Goal: Information Seeking & Learning: Learn about a topic

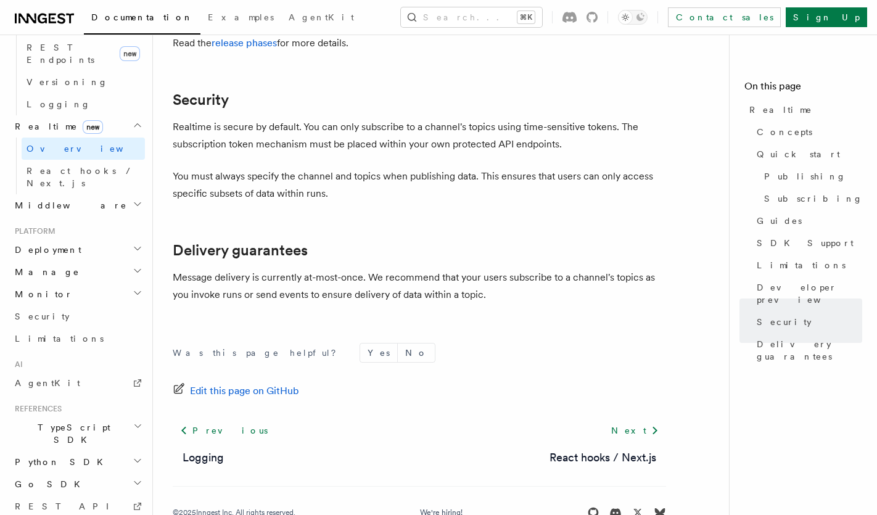
scroll to position [534, 0]
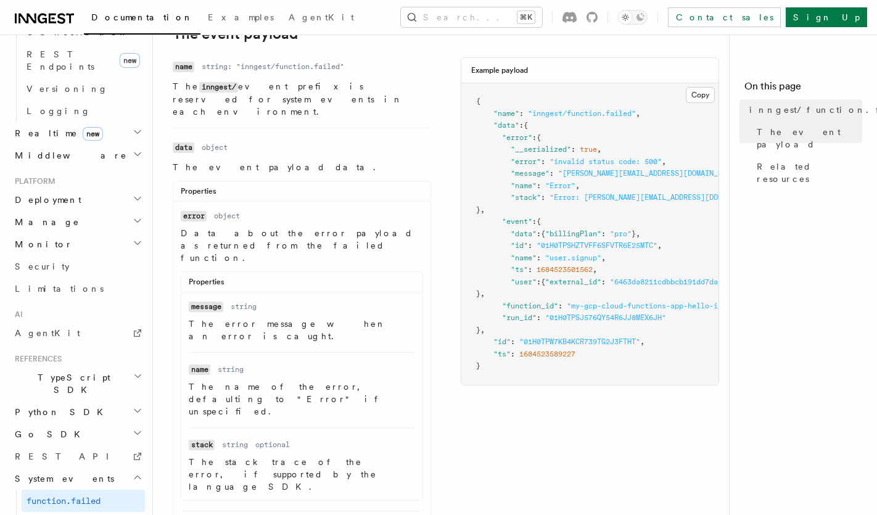
scroll to position [232, 0]
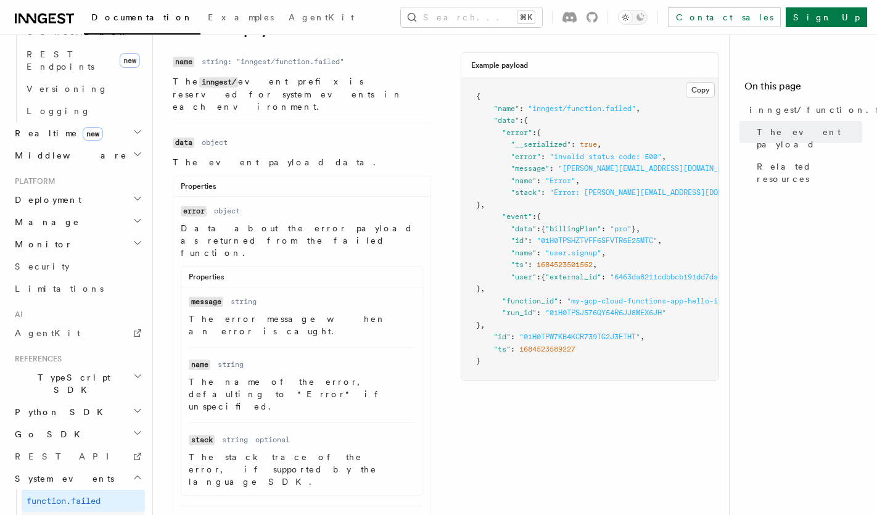
click at [115, 514] on span "function.cancelled" at bounding box center [71, 523] width 89 height 10
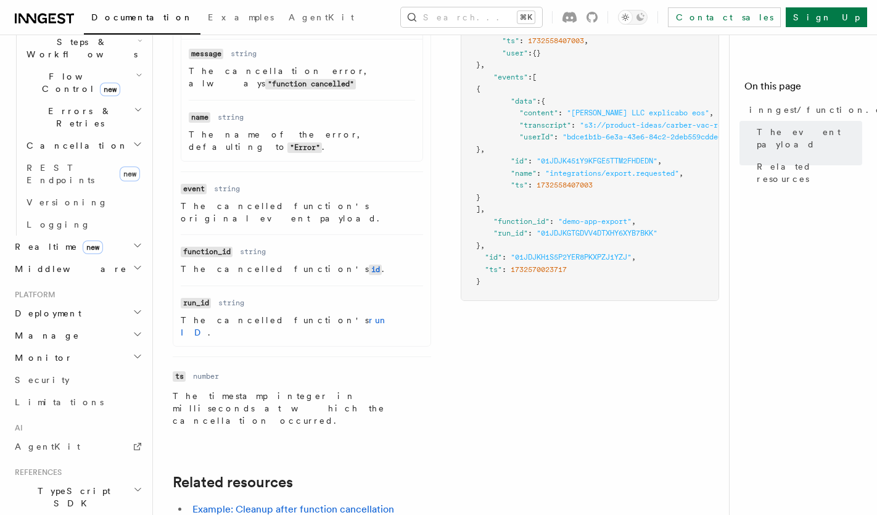
scroll to position [457, 0]
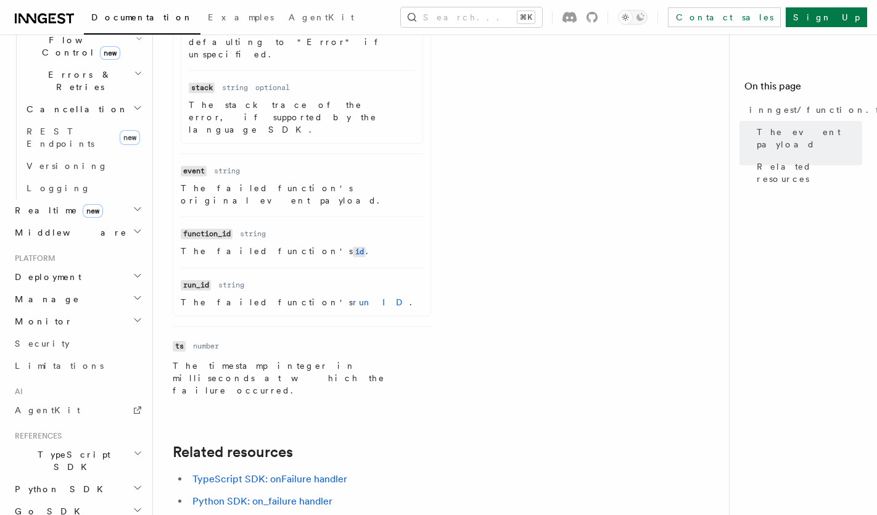
scroll to position [657, 0]
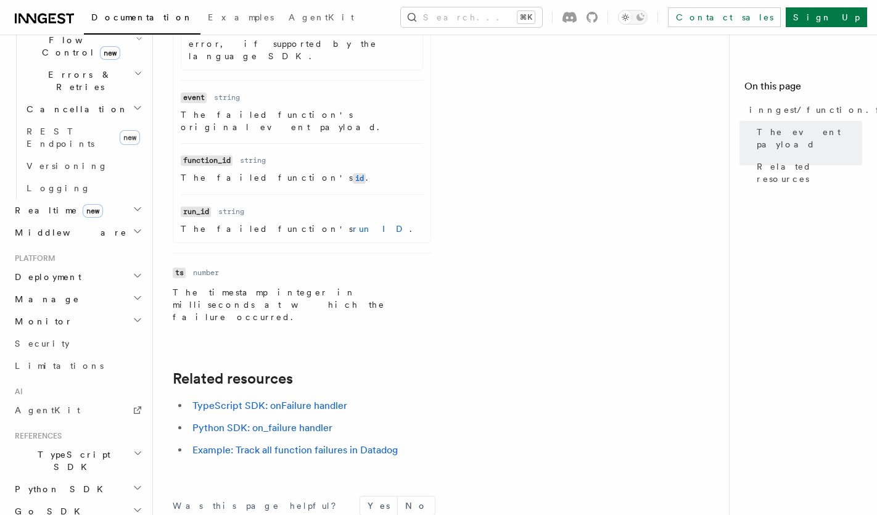
click at [273, 397] on li "TypeScript SDK: onFailure handler" at bounding box center [427, 405] width 477 height 17
click at [272, 400] on link "TypeScript SDK: onFailure handler" at bounding box center [269, 406] width 155 height 12
click at [256, 422] on link "Python SDK: on_failure handler" at bounding box center [262, 428] width 140 height 12
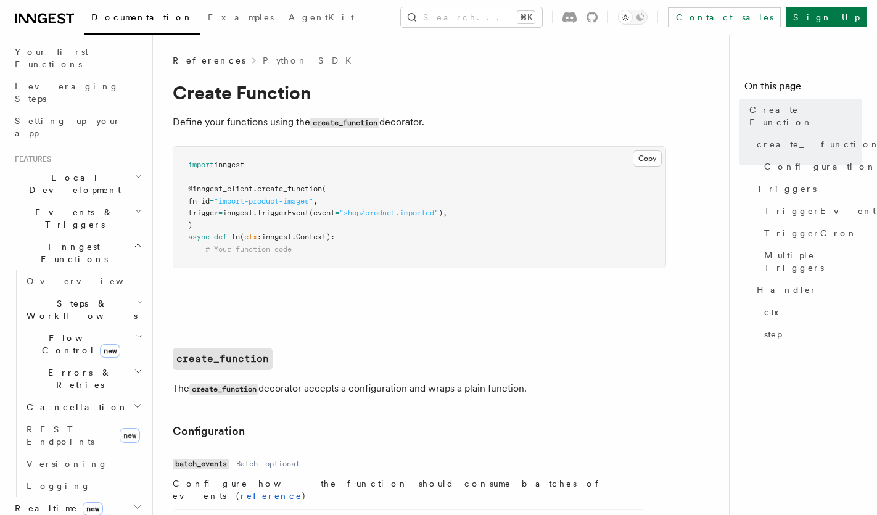
scroll to position [154, 0]
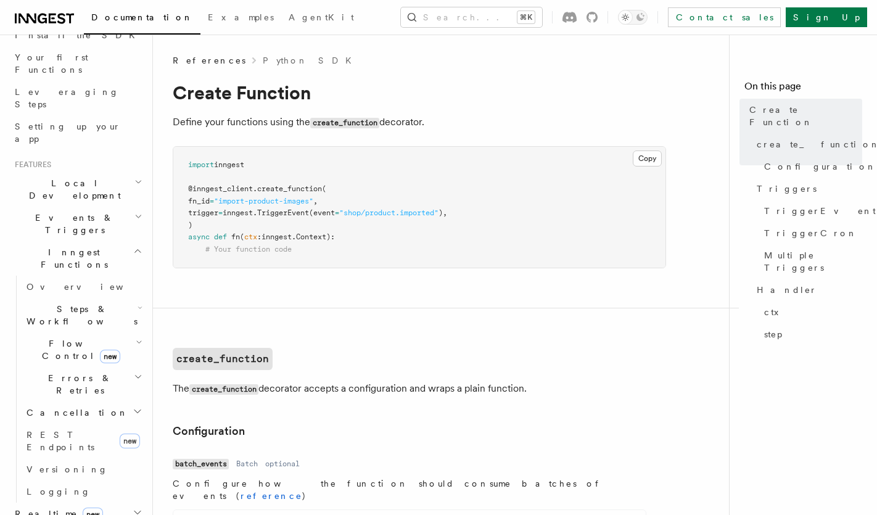
click at [59, 337] on span "Flow Control new" at bounding box center [79, 349] width 114 height 25
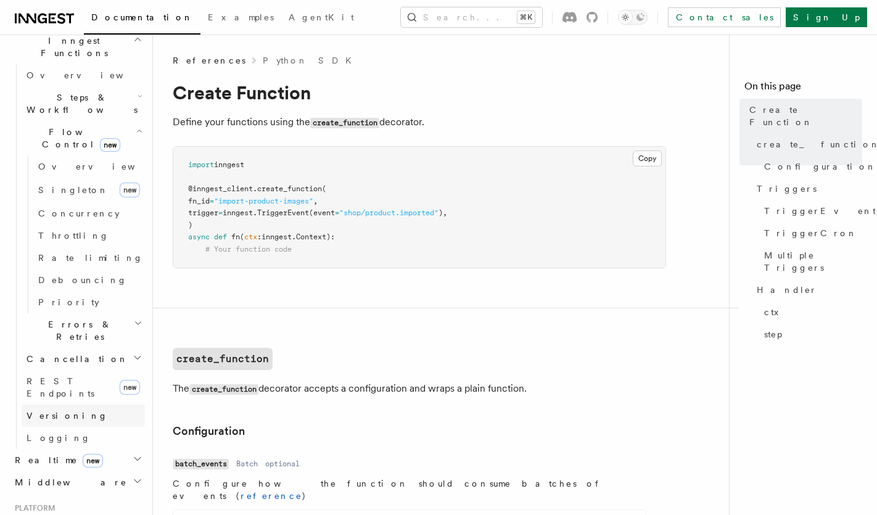
scroll to position [367, 0]
click at [44, 452] on span "Realtime new" at bounding box center [56, 458] width 93 height 12
click at [55, 475] on span "Overview" at bounding box center [90, 480] width 127 height 10
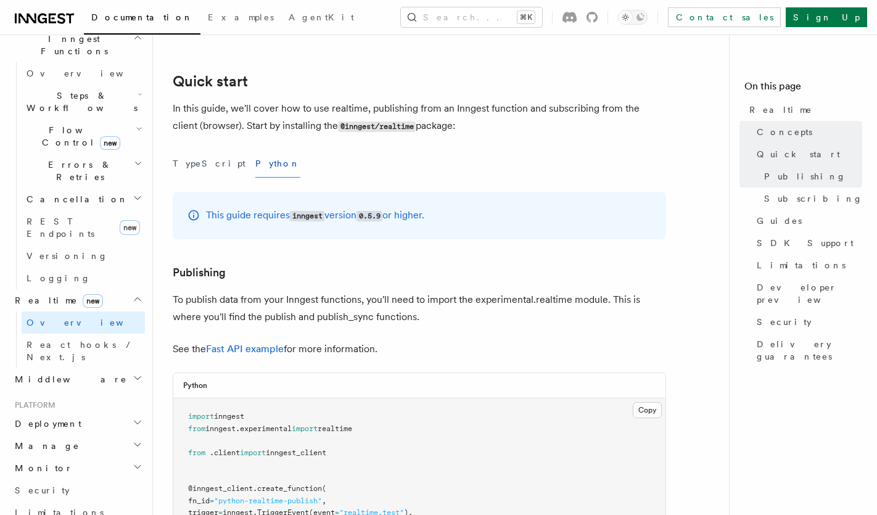
scroll to position [514, 0]
click at [96, 340] on span "React hooks / Next.js" at bounding box center [81, 351] width 109 height 22
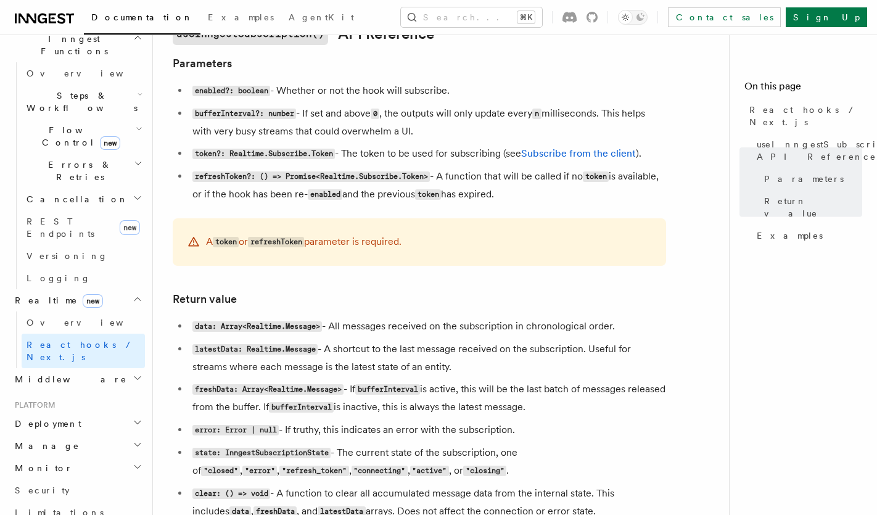
scroll to position [725, 0]
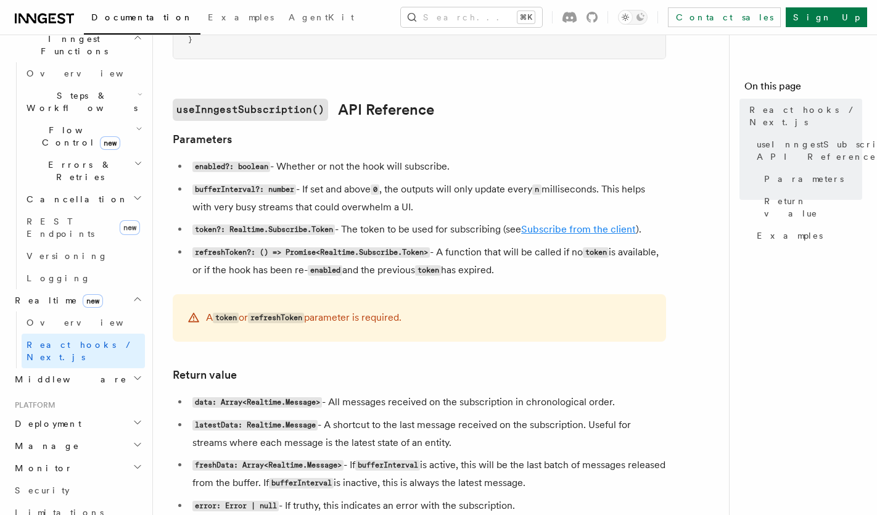
click at [551, 229] on link "Subscribe from the client" at bounding box center [578, 229] width 115 height 12
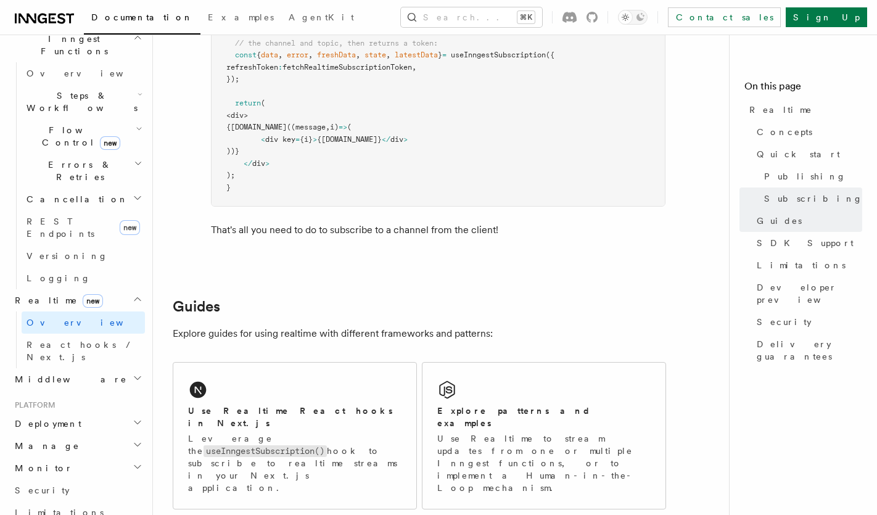
scroll to position [2144, 0]
